Goal: Task Accomplishment & Management: Manage account settings

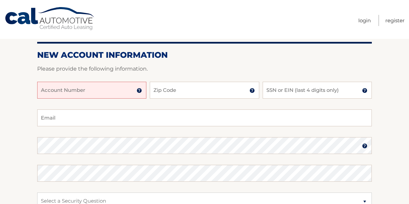
scroll to position [68, 0]
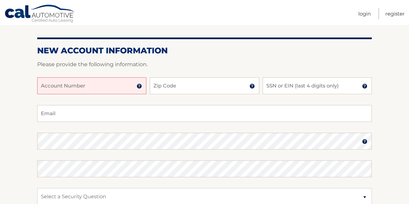
click at [77, 87] on input "Account Number" at bounding box center [91, 85] width 109 height 17
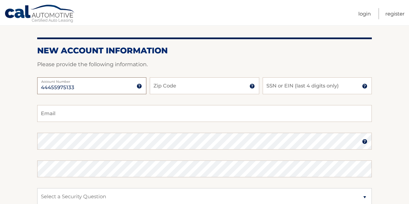
type input "44455975133"
click at [171, 85] on input "Zip Code" at bounding box center [204, 85] width 109 height 17
type input "10308"
click at [285, 85] on input "SSN or EIN (last 4 digits only)" at bounding box center [317, 85] width 109 height 17
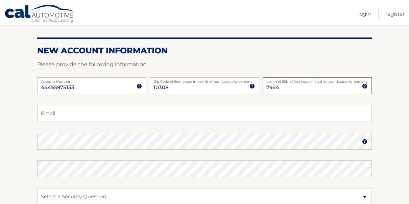
type input "7944"
click at [159, 117] on input "Email" at bounding box center [204, 113] width 335 height 17
type input "jmassamill@aol.com"
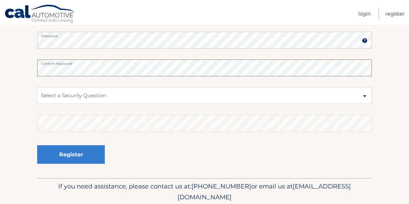
scroll to position [169, 0]
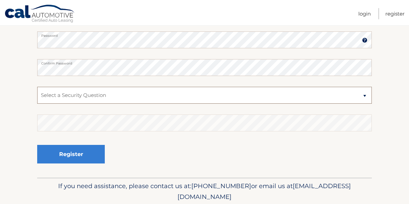
click at [131, 99] on select "Select a Security Question What was the name of your elementary school? What is…" at bounding box center [204, 95] width 335 height 17
select select "2"
click at [37, 87] on select "Select a Security Question What was the name of your elementary school? What is…" at bounding box center [204, 95] width 335 height 17
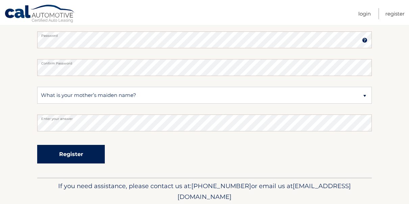
click at [89, 153] on button "Register" at bounding box center [71, 154] width 68 height 19
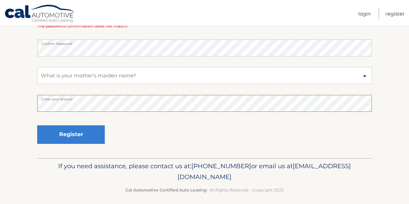
scroll to position [221, 0]
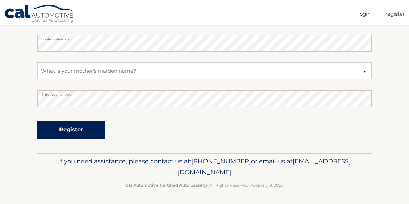
click at [58, 127] on button "Register" at bounding box center [71, 130] width 68 height 19
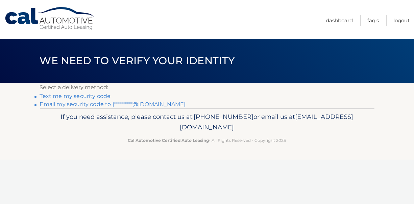
click at [94, 96] on link "Text me my security code" at bounding box center [75, 96] width 71 height 6
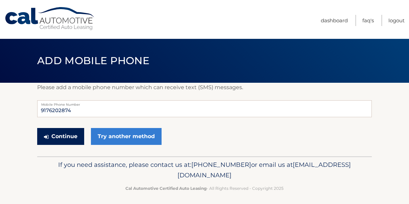
click at [72, 137] on button "Continue" at bounding box center [60, 136] width 47 height 17
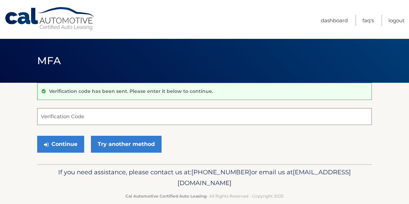
click at [116, 115] on input "Verification Code" at bounding box center [204, 116] width 335 height 17
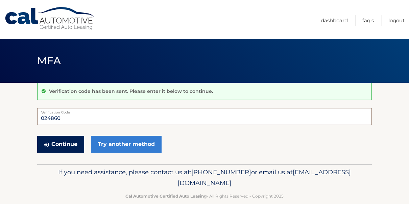
type input "024860"
click at [70, 140] on button "Continue" at bounding box center [60, 144] width 47 height 17
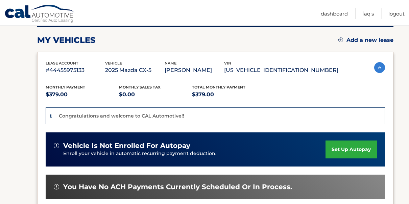
scroll to position [135, 0]
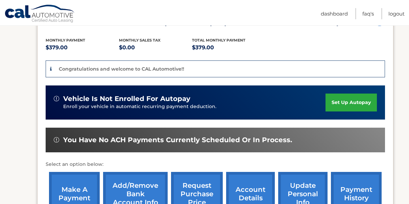
click at [340, 112] on link "set up autopay" at bounding box center [351, 103] width 51 height 18
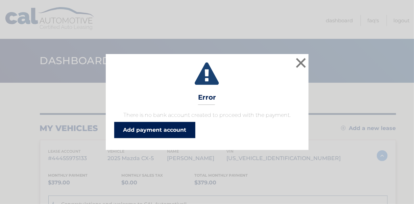
click at [163, 128] on link "Add payment account" at bounding box center [154, 130] width 81 height 16
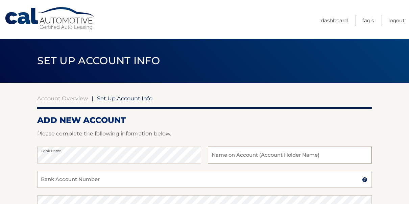
click at [289, 159] on input "text" at bounding box center [290, 155] width 164 height 17
type input "Jacqueline Hutchinson"
click at [262, 177] on input "Bank Account Number" at bounding box center [204, 179] width 335 height 17
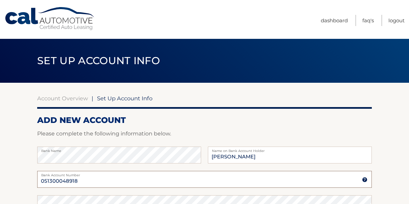
scroll to position [68, 0]
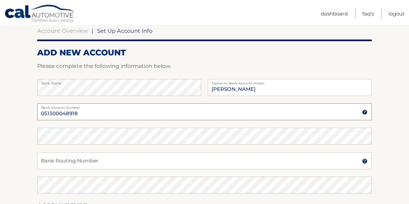
type input "051300048918"
click at [150, 158] on input "Bank Routing Number" at bounding box center [204, 161] width 335 height 17
type input "226071004"
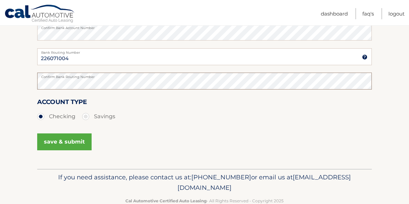
scroll to position [188, 0]
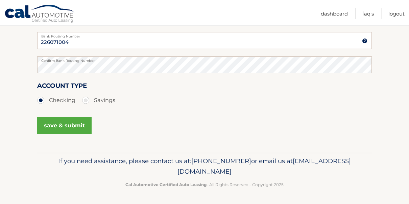
click at [81, 125] on button "save & submit" at bounding box center [64, 125] width 54 height 17
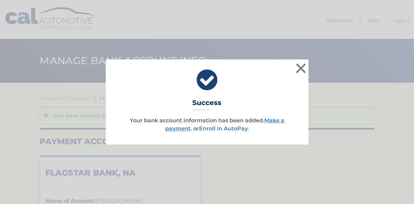
click at [222, 128] on link "Enroll In AutoPay" at bounding box center [223, 129] width 48 height 6
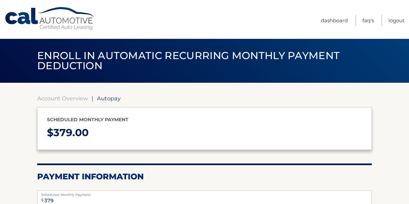
select select "YTBjNmZiOGYtMTA0My00OWM2LTllN2UtYTllNjljN2MyMmFm"
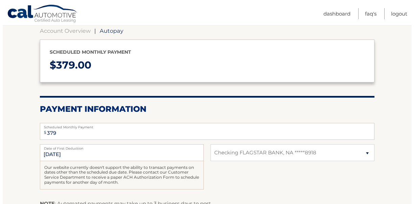
scroll to position [184, 0]
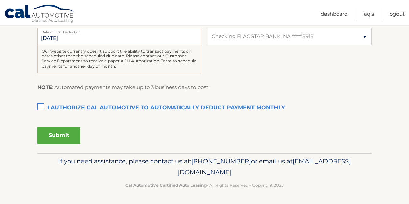
click at [41, 106] on label "I authorize cal automotive to automatically deduct payment monthly This checkbo…" at bounding box center [204, 109] width 335 height 14
click at [0, 0] on input "I authorize cal automotive to automatically deduct payment monthly This checkbo…" at bounding box center [0, 0] width 0 height 0
click at [61, 132] on button "Submit" at bounding box center [58, 136] width 43 height 16
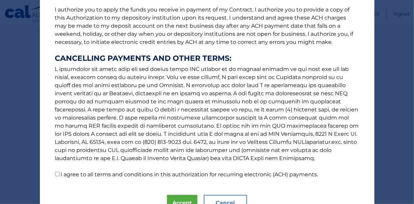
scroll to position [123, 0]
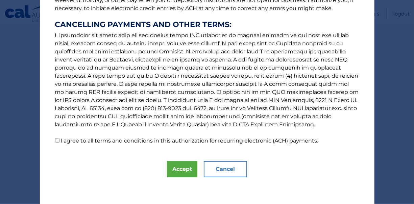
click at [55, 138] on input "I agree to all terms and conditions in this authorization for recurring electro…" at bounding box center [57, 140] width 4 height 4
checkbox input "true"
click at [183, 169] on button "Accept" at bounding box center [182, 169] width 30 height 16
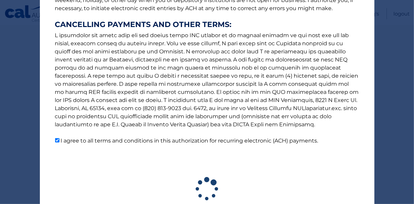
scroll to position [165, 0]
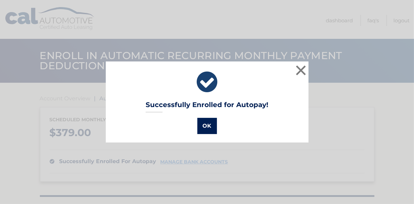
click at [208, 126] on button "OK" at bounding box center [208, 126] width 20 height 16
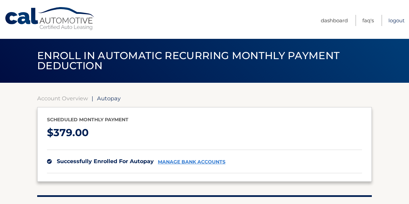
click at [399, 19] on link "Logout" at bounding box center [397, 20] width 16 height 11
